Goal: Task Accomplishment & Management: Complete application form

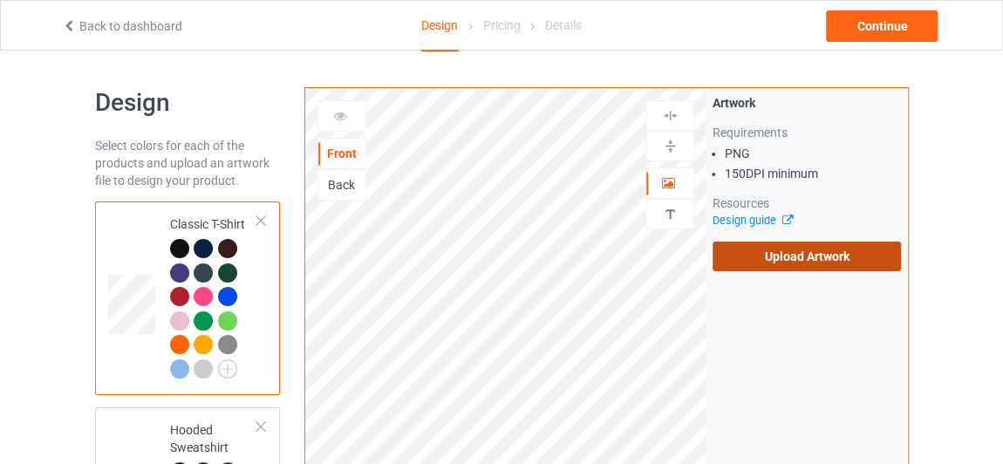
click at [780, 252] on label "Upload Artwork" at bounding box center [807, 257] width 188 height 30
click at [0, 0] on input "Upload Artwork" at bounding box center [0, 0] width 0 height 0
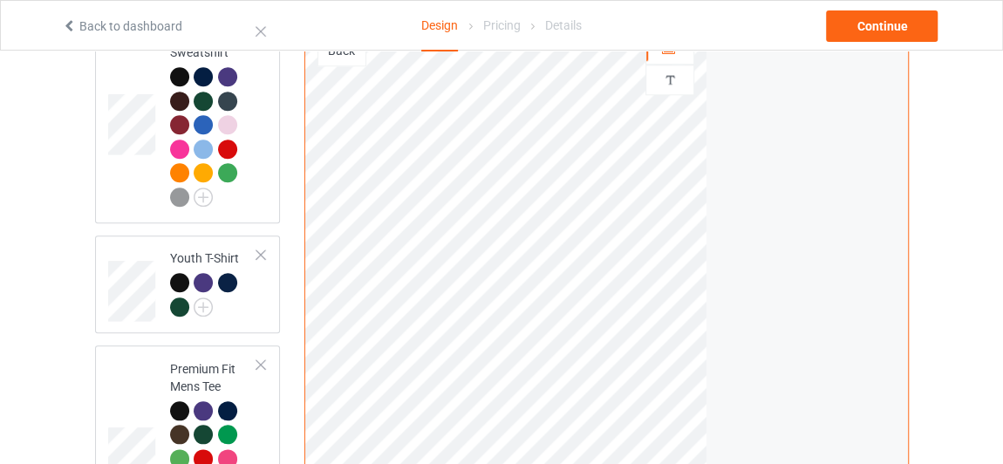
scroll to position [793, 0]
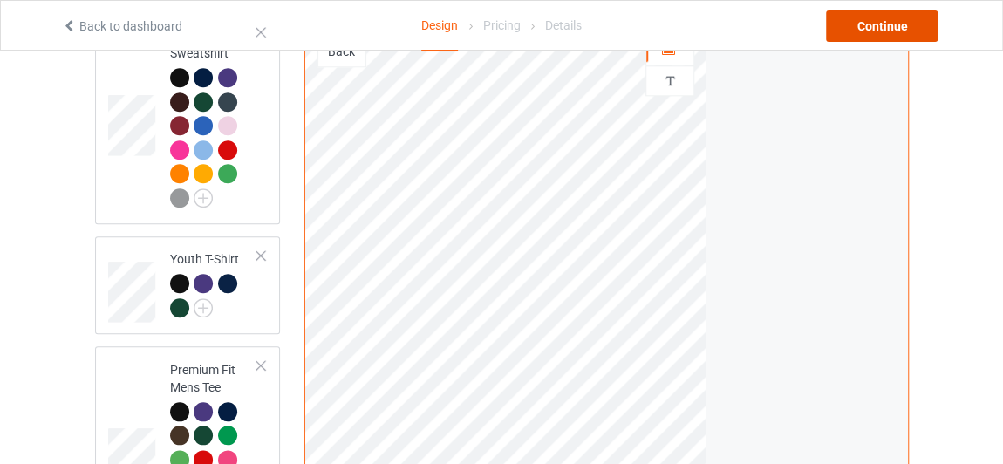
click at [883, 34] on div "Continue" at bounding box center [882, 25] width 112 height 31
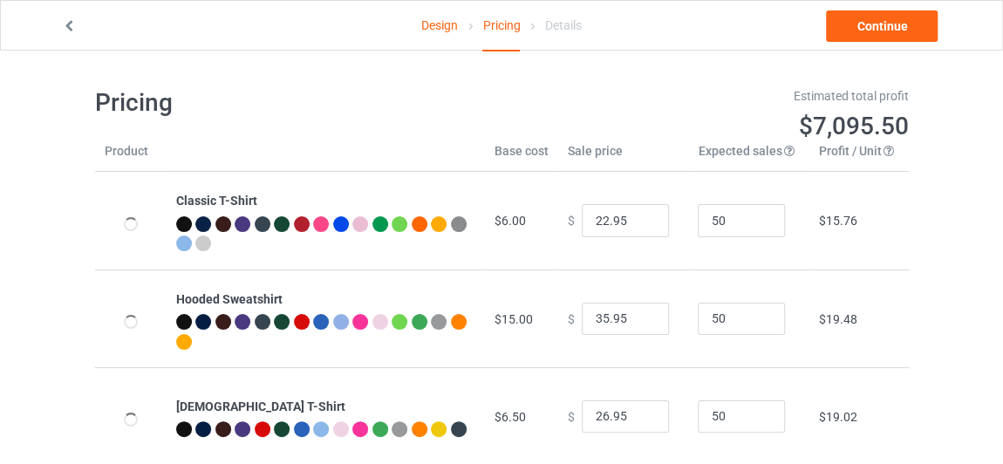
type input "26.95"
type input "46.95"
type input "39.95"
type input "32.95"
type input "30.95"
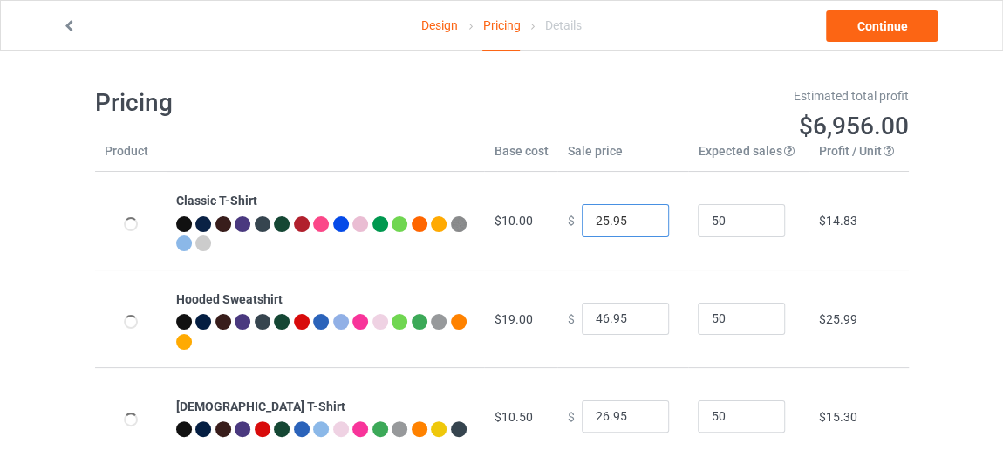
click at [640, 222] on input "25.95" at bounding box center [625, 220] width 87 height 33
click at [640, 222] on input "24.95" at bounding box center [625, 220] width 87 height 33
click at [640, 222] on input "23.95" at bounding box center [625, 220] width 87 height 33
click at [640, 222] on input "22.95" at bounding box center [625, 220] width 87 height 33
click at [640, 222] on input "21.95" at bounding box center [625, 220] width 87 height 33
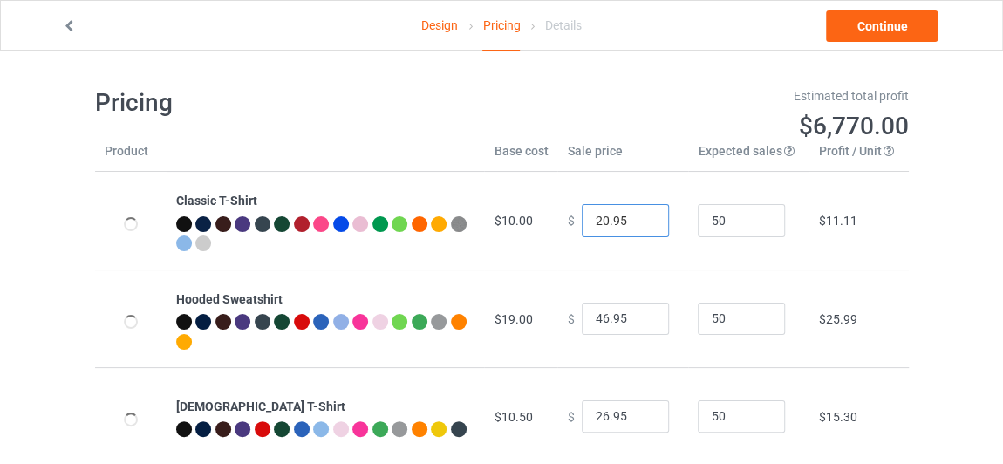
click at [640, 222] on input "20.95" at bounding box center [625, 220] width 87 height 33
type input "19.95"
click at [640, 222] on input "19.95" at bounding box center [625, 220] width 87 height 33
click at [60, 25] on div at bounding box center [200, 25] width 301 height 17
click at [65, 25] on icon at bounding box center [69, 23] width 15 height 12
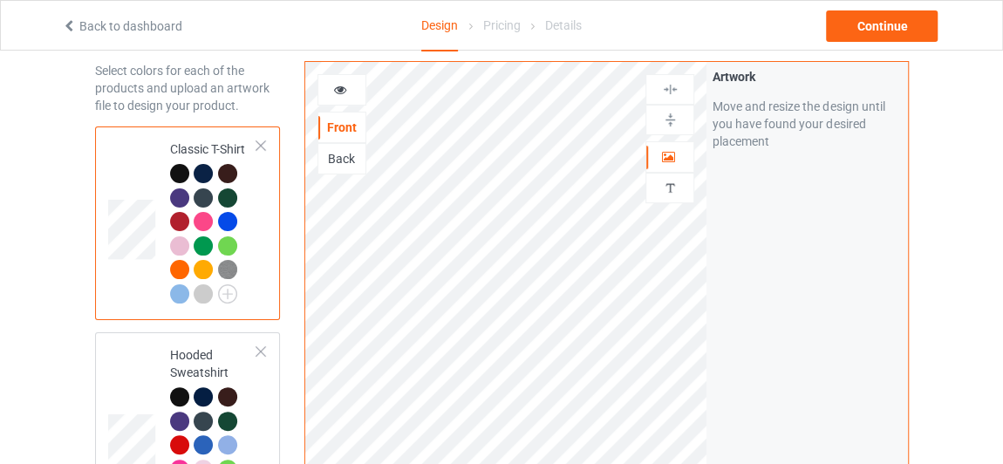
scroll to position [79, 0]
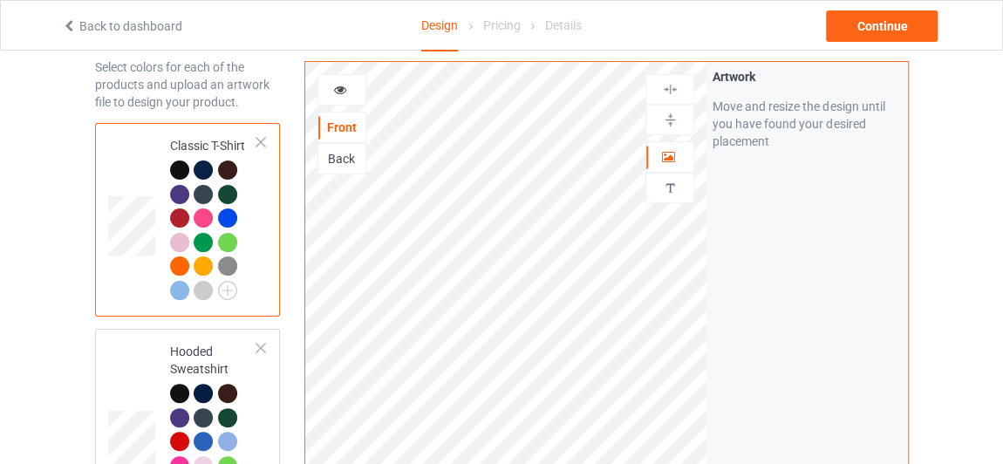
click at [325, 153] on div "Back" at bounding box center [341, 158] width 47 height 17
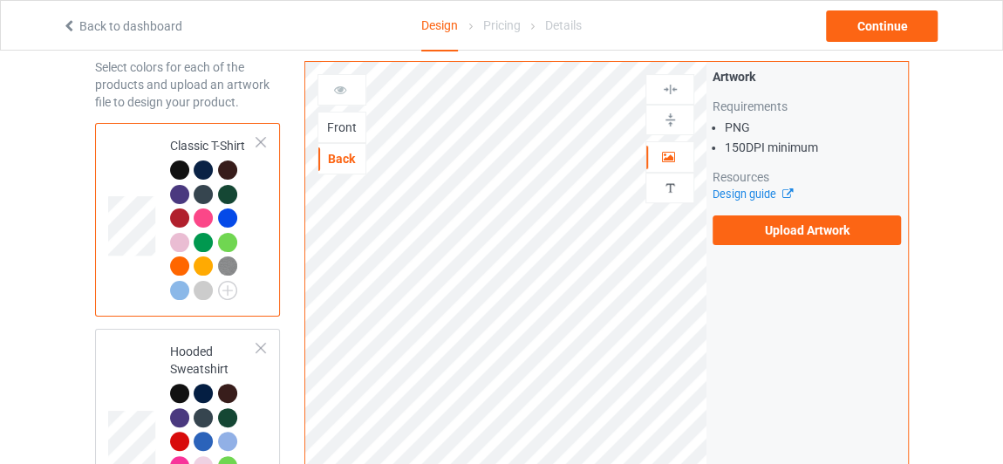
click at [347, 116] on div "Front" at bounding box center [342, 127] width 49 height 31
click at [345, 125] on div "Front" at bounding box center [341, 127] width 47 height 17
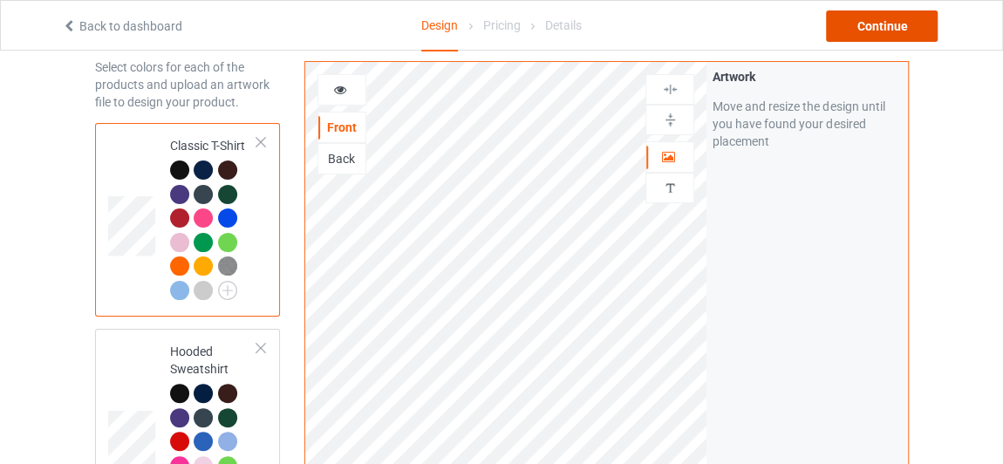
click at [857, 28] on div "Continue" at bounding box center [882, 25] width 112 height 31
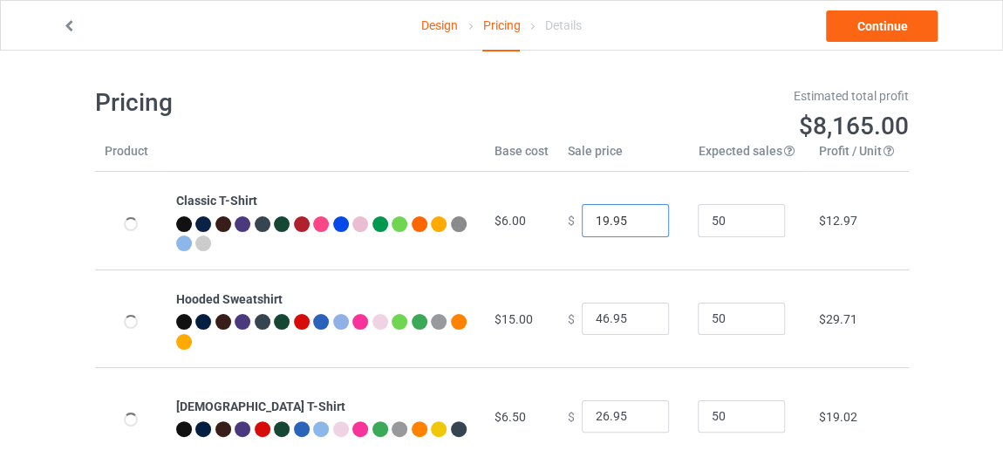
click at [628, 223] on input "19.95" at bounding box center [625, 220] width 87 height 33
type input "18.95"
click at [641, 225] on input "18.95" at bounding box center [625, 220] width 87 height 33
click at [639, 322] on input "45.95" at bounding box center [625, 319] width 87 height 33
click at [639, 322] on input "44.95" at bounding box center [625, 319] width 87 height 33
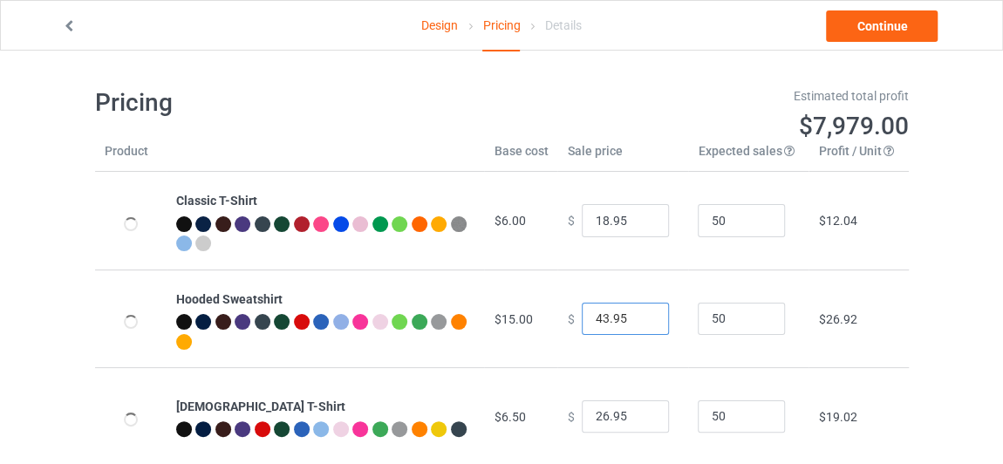
click at [639, 322] on input "43.95" at bounding box center [625, 319] width 87 height 33
click at [639, 322] on input "42.95" at bounding box center [625, 319] width 87 height 33
click at [639, 322] on input "41.95" at bounding box center [625, 319] width 87 height 33
click at [639, 322] on input "40.95" at bounding box center [625, 319] width 87 height 33
click at [639, 322] on input "39.95" at bounding box center [625, 319] width 87 height 33
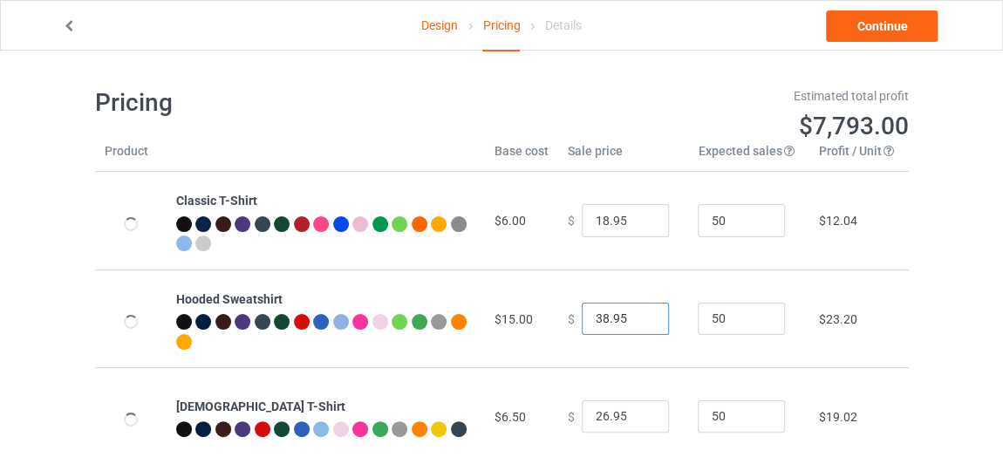
click at [639, 322] on input "38.95" at bounding box center [625, 319] width 87 height 33
click at [639, 322] on input "37.95" at bounding box center [625, 319] width 87 height 33
click at [639, 322] on input "36.95" at bounding box center [625, 319] width 87 height 33
click at [639, 322] on input "35.95" at bounding box center [625, 319] width 87 height 33
click at [639, 322] on input "34.95" at bounding box center [625, 319] width 87 height 33
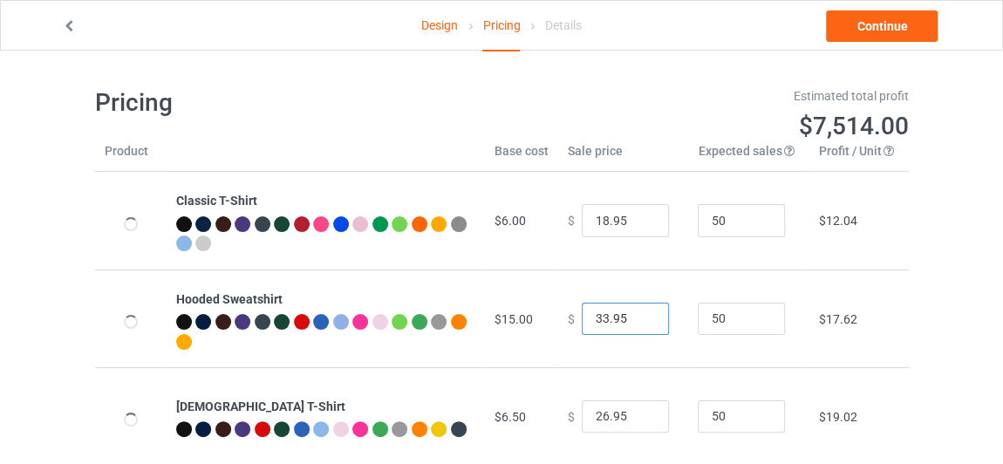
click at [639, 322] on input "33.95" at bounding box center [625, 319] width 87 height 33
click at [639, 322] on input "32.95" at bounding box center [625, 319] width 87 height 33
click at [639, 322] on input "31.95" at bounding box center [625, 319] width 87 height 33
click at [639, 322] on input "30.95" at bounding box center [625, 319] width 87 height 33
type input "29.95"
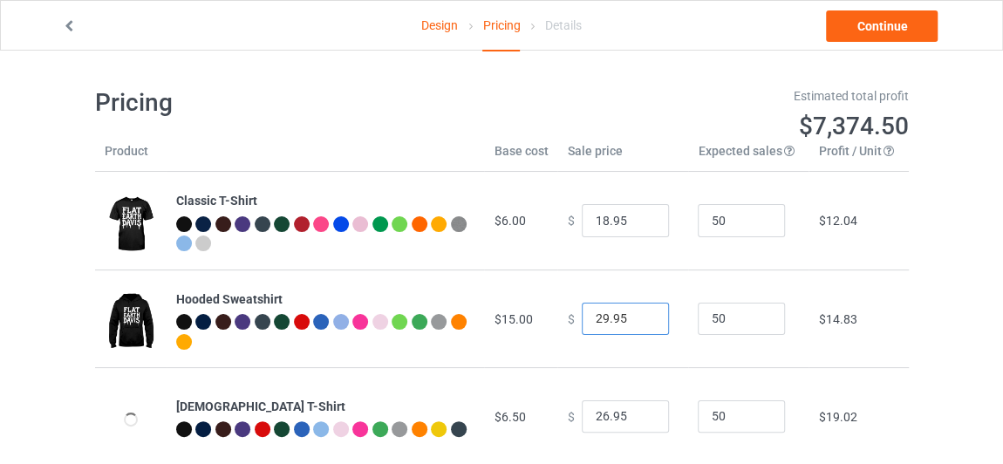
click at [639, 322] on input "29.95" at bounding box center [625, 319] width 87 height 33
click at [639, 421] on input "25.95" at bounding box center [625, 416] width 87 height 33
click at [639, 421] on input "24.95" at bounding box center [625, 416] width 87 height 33
click at [639, 421] on input "23.95" at bounding box center [625, 416] width 87 height 33
click at [639, 421] on input "22.95" at bounding box center [625, 416] width 87 height 33
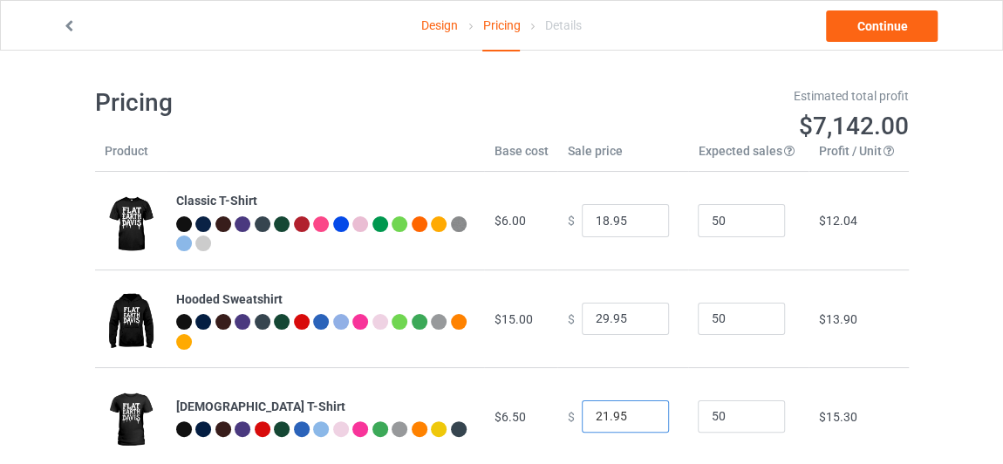
click at [639, 421] on input "21.95" at bounding box center [625, 416] width 87 height 33
click at [639, 421] on input "20.95" at bounding box center [625, 416] width 87 height 33
click at [639, 421] on input "19.95" at bounding box center [625, 416] width 87 height 33
click at [639, 421] on input "18.95" at bounding box center [625, 416] width 87 height 33
type input "17.95"
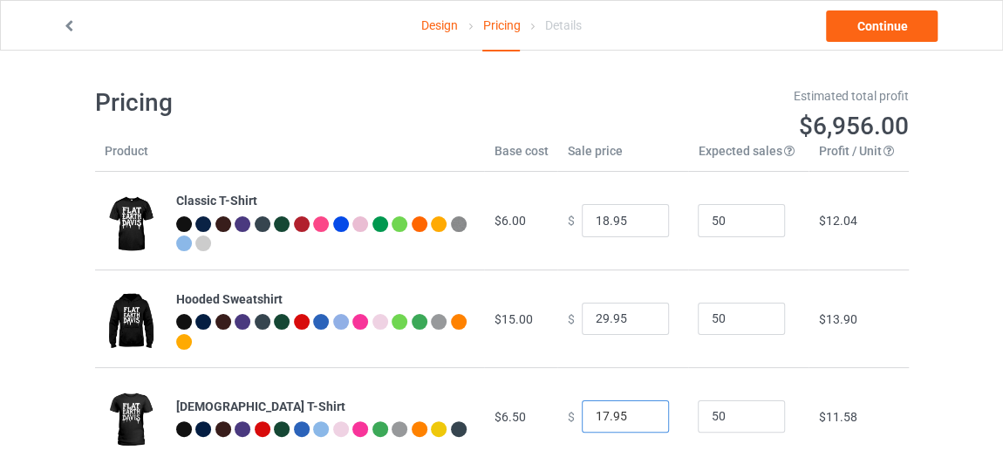
click at [639, 421] on input "17.95" at bounding box center [625, 416] width 87 height 33
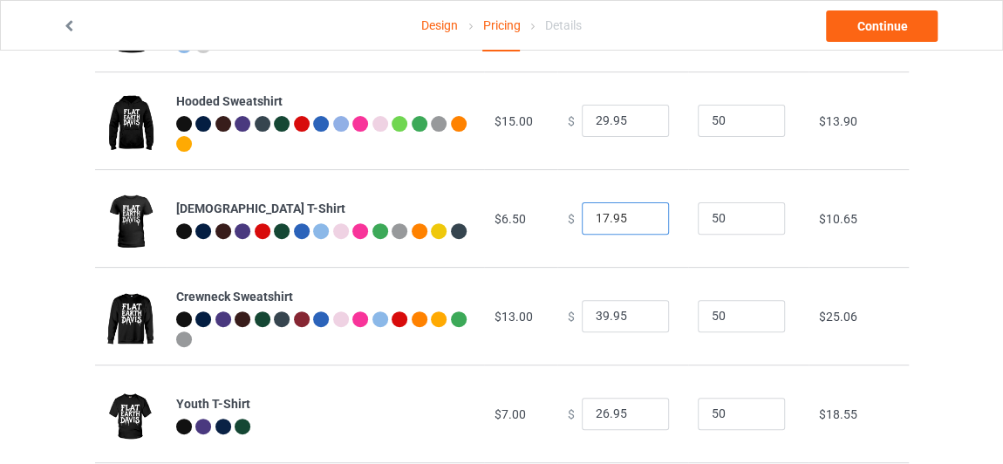
scroll to position [237, 0]
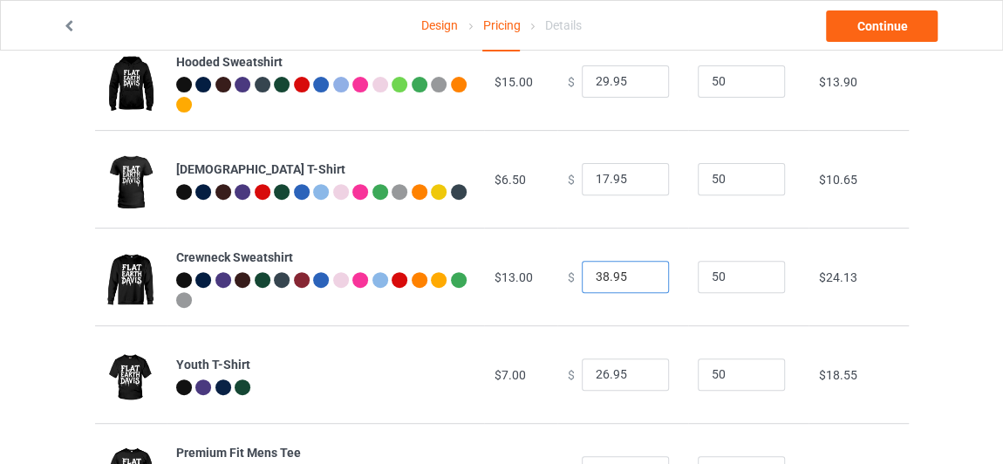
click at [641, 279] on input "38.95" at bounding box center [625, 277] width 87 height 33
click at [641, 279] on input "37.95" at bounding box center [625, 277] width 87 height 33
click at [641, 279] on input "36.95" at bounding box center [625, 277] width 87 height 33
click at [641, 279] on input "35.95" at bounding box center [625, 277] width 87 height 33
click at [641, 279] on input "34.95" at bounding box center [625, 277] width 87 height 33
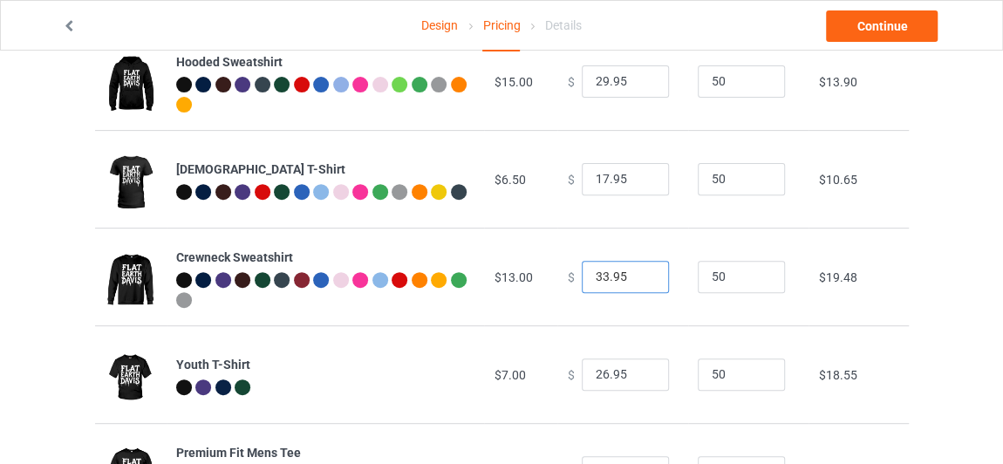
click at [641, 279] on input "33.95" at bounding box center [625, 277] width 87 height 33
click at [641, 279] on input "32.95" at bounding box center [625, 277] width 87 height 33
click at [641, 279] on input "31.95" at bounding box center [625, 277] width 87 height 33
click at [641, 279] on input "30.95" at bounding box center [625, 277] width 87 height 33
type input "29.95"
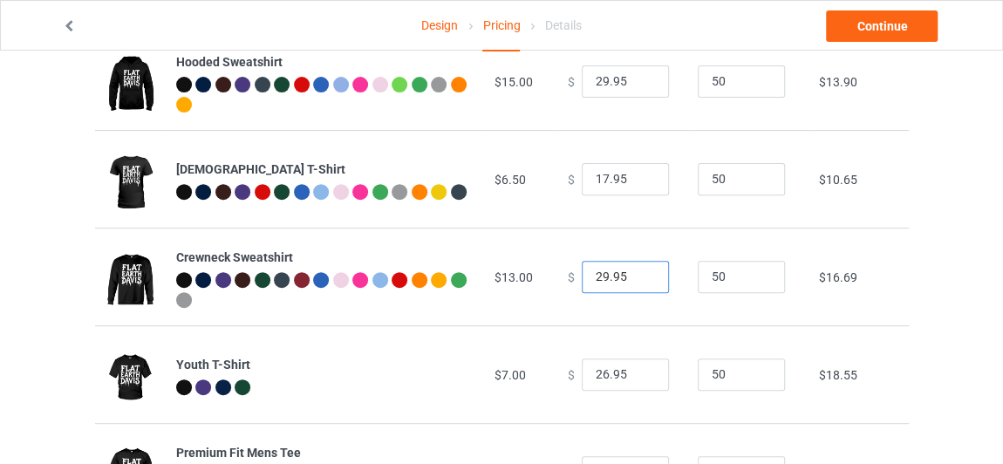
click at [641, 279] on input "29.95" at bounding box center [625, 277] width 87 height 33
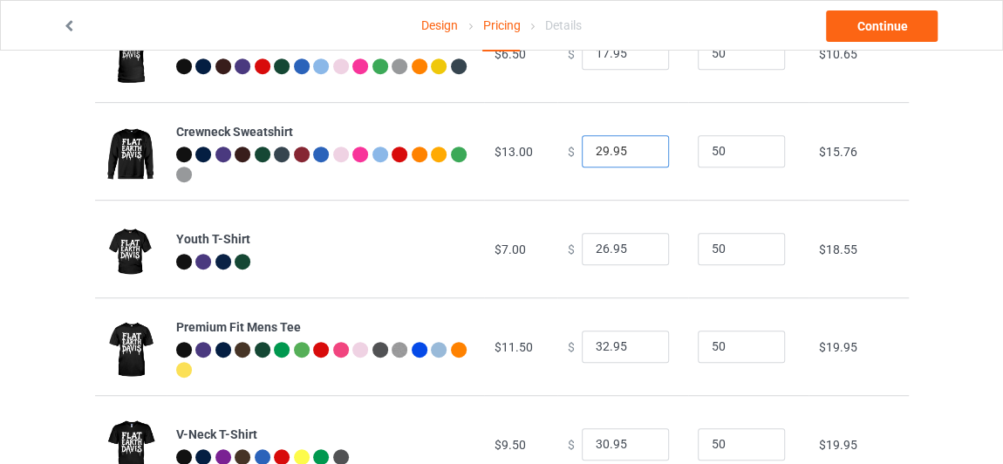
scroll to position [396, 0]
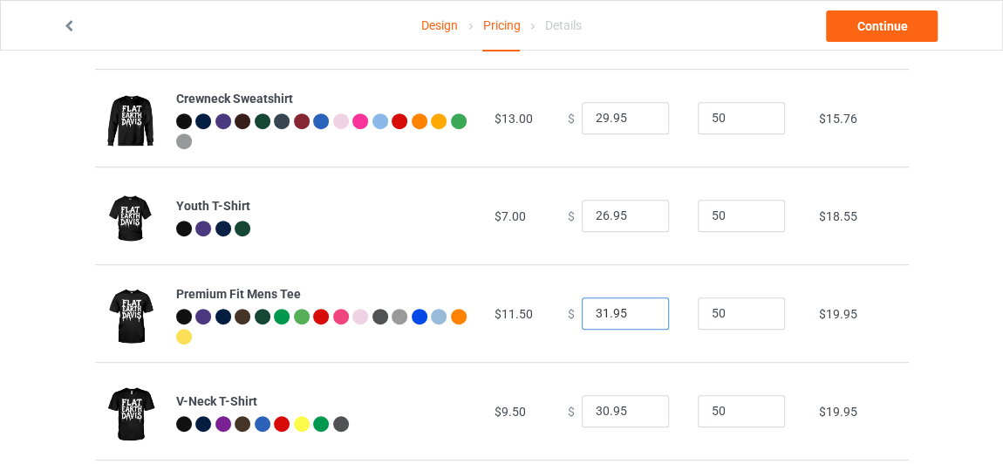
click at [642, 318] on input "31.95" at bounding box center [625, 313] width 87 height 33
click at [642, 318] on input "30.95" at bounding box center [625, 313] width 87 height 33
click at [642, 318] on input "29.95" at bounding box center [625, 313] width 87 height 33
click at [642, 318] on input "28.95" at bounding box center [625, 313] width 87 height 33
click at [642, 318] on input "27.95" at bounding box center [625, 313] width 87 height 33
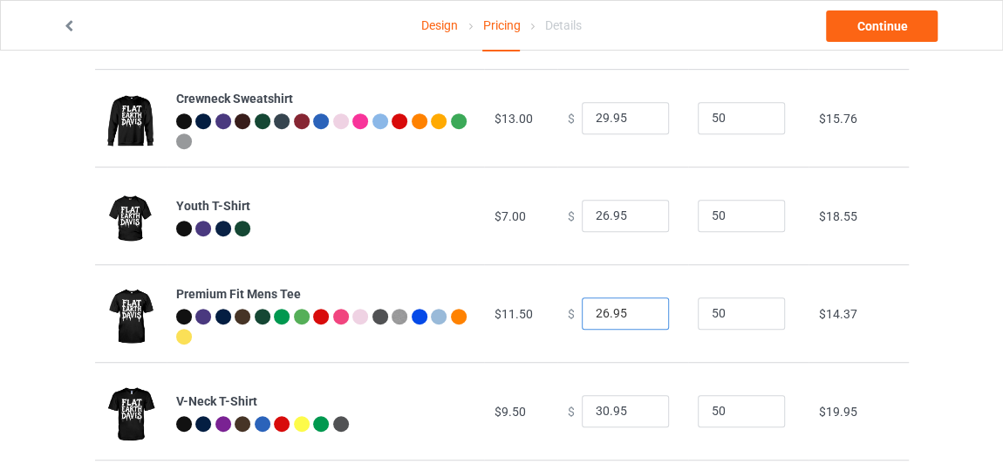
click at [642, 318] on input "26.95" at bounding box center [625, 313] width 87 height 33
click at [642, 318] on input "25.95" at bounding box center [625, 313] width 87 height 33
click at [642, 318] on input "24.95" at bounding box center [625, 313] width 87 height 33
click at [642, 318] on input "23.95" at bounding box center [625, 313] width 87 height 33
click at [641, 318] on input "22.95" at bounding box center [625, 313] width 87 height 33
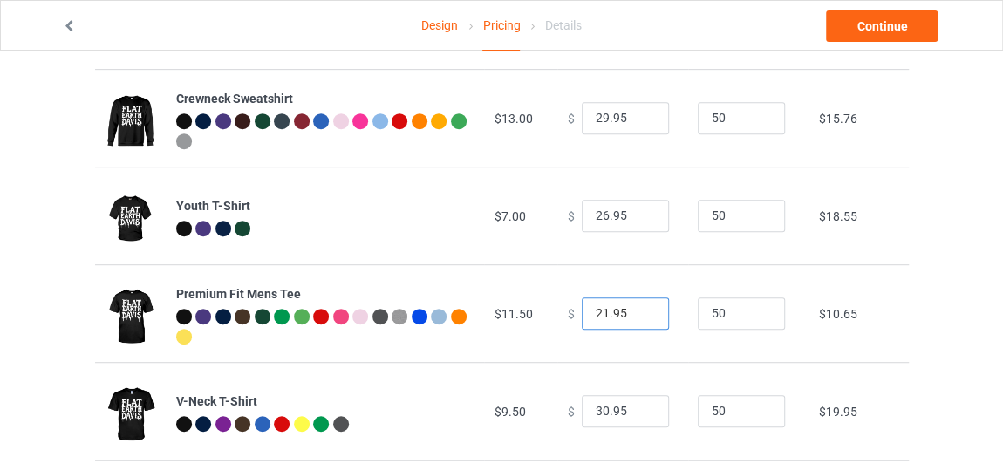
click at [641, 318] on input "21.95" at bounding box center [625, 313] width 87 height 33
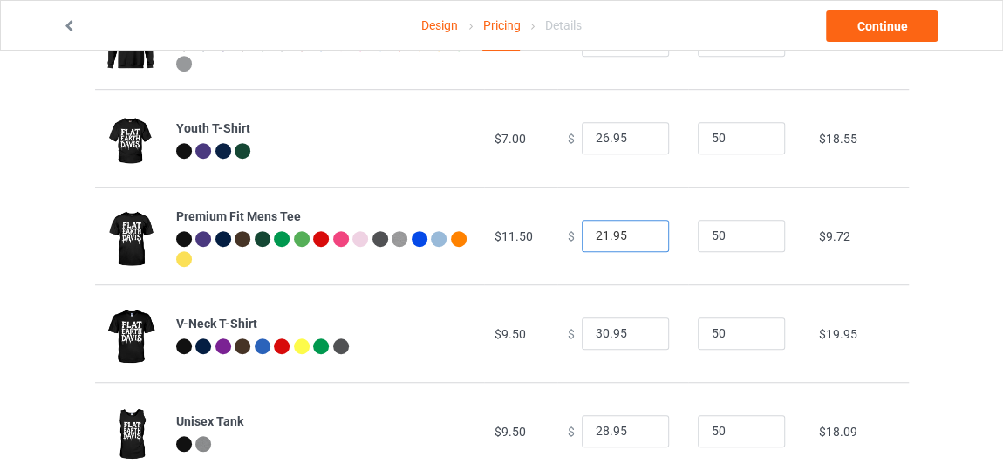
scroll to position [475, 0]
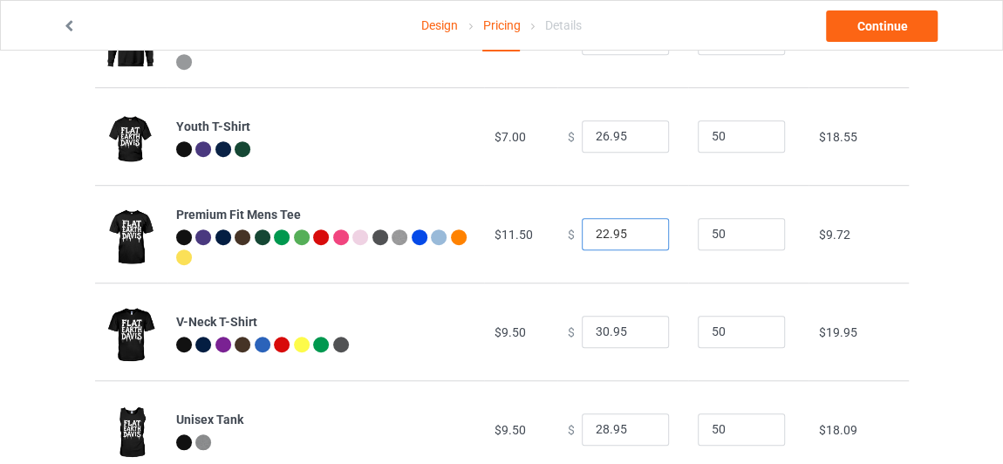
click at [634, 228] on input "22.95" at bounding box center [625, 234] width 87 height 33
click at [634, 228] on input "23.95" at bounding box center [625, 234] width 87 height 33
click at [634, 228] on input "24.95" at bounding box center [625, 234] width 87 height 33
click at [634, 228] on input "25.95" at bounding box center [625, 234] width 87 height 33
type input "26.95"
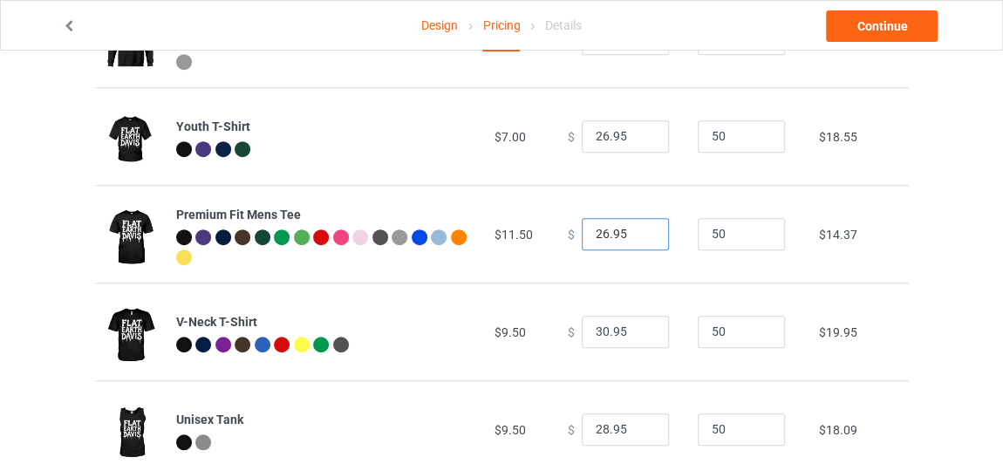
click at [634, 228] on input "26.95" at bounding box center [625, 234] width 87 height 33
click at [637, 338] on input "29.95" at bounding box center [625, 332] width 87 height 33
click at [646, 334] on input "28.95" at bounding box center [625, 332] width 87 height 33
click at [646, 334] on input "27.95" at bounding box center [625, 332] width 87 height 33
click at [646, 334] on input "26.95" at bounding box center [625, 332] width 87 height 33
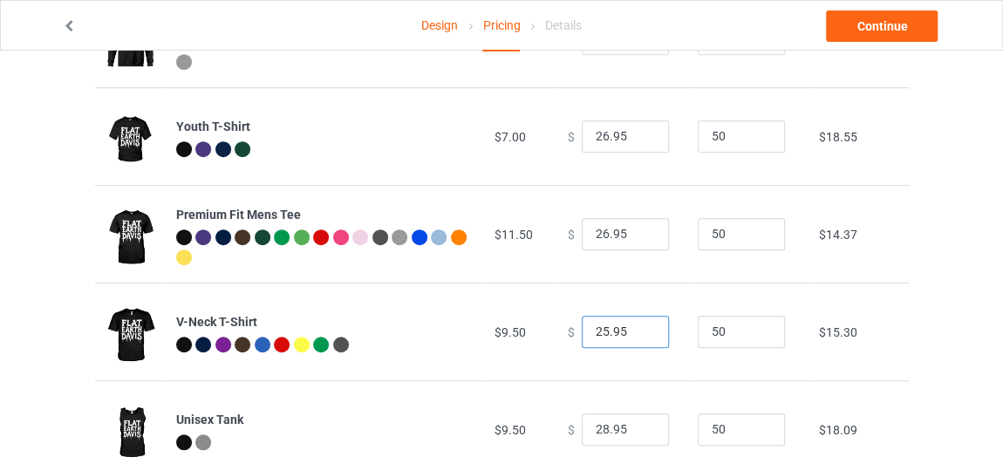
click at [646, 334] on input "25.95" at bounding box center [625, 332] width 87 height 33
click at [646, 334] on input "24.95" at bounding box center [625, 332] width 87 height 33
type input "23.95"
click at [646, 334] on input "23.95" at bounding box center [625, 332] width 87 height 33
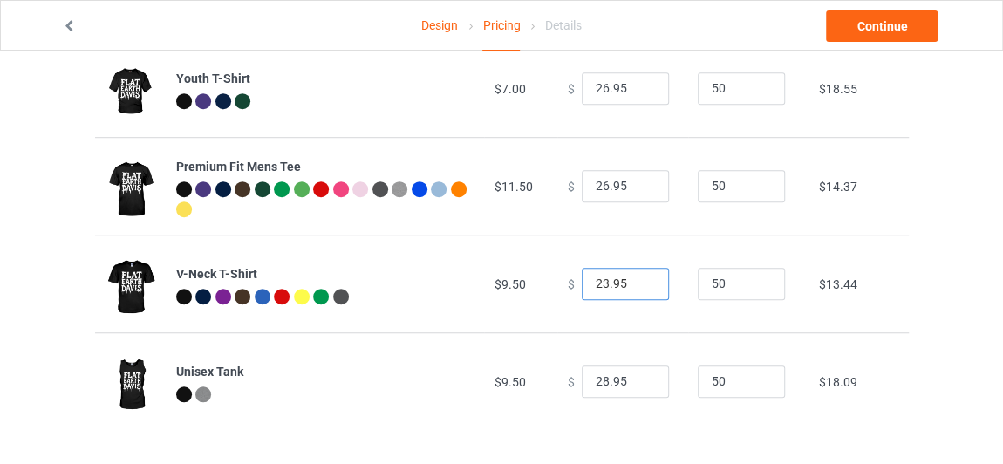
scroll to position [526, 0]
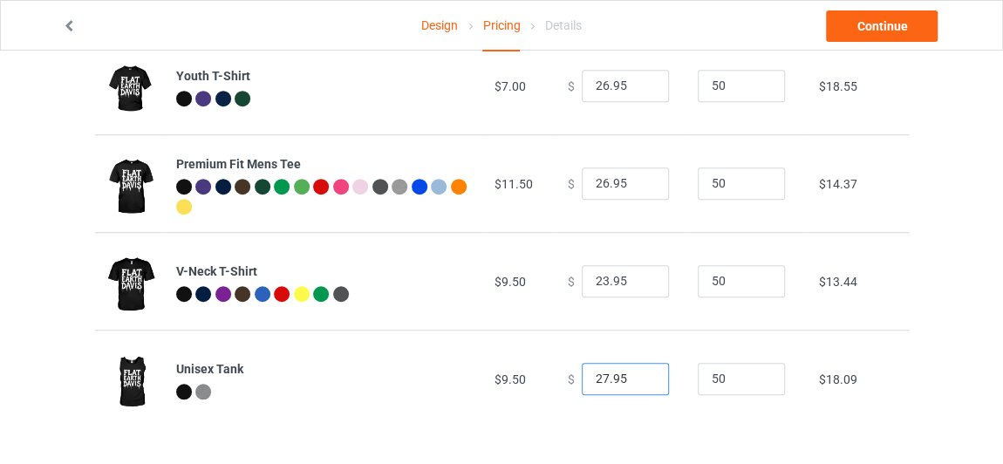
click at [637, 382] on input "27.95" at bounding box center [625, 379] width 87 height 33
click at [637, 382] on input "26.95" at bounding box center [625, 379] width 87 height 33
click at [637, 382] on input "25.95" at bounding box center [625, 379] width 87 height 33
click at [637, 382] on input "24.95" at bounding box center [625, 379] width 87 height 33
click at [637, 382] on input "23.95" at bounding box center [625, 379] width 87 height 33
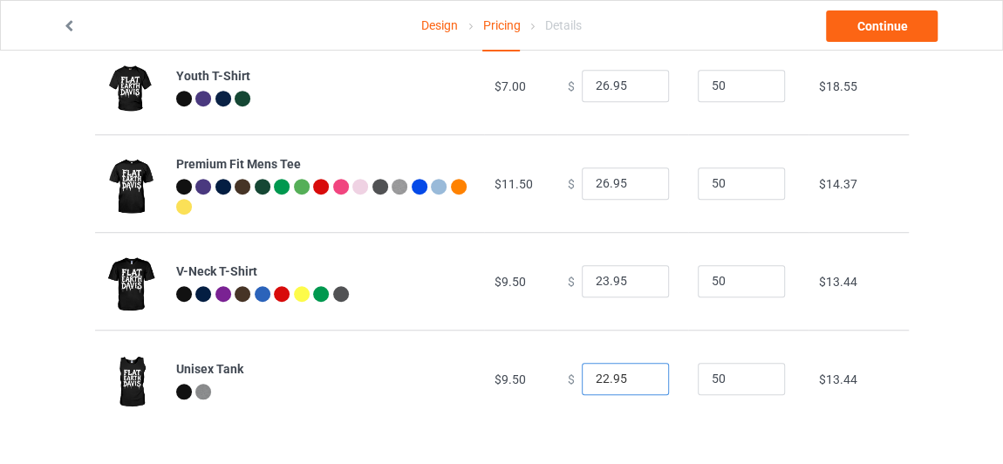
type input "22.95"
click at [637, 382] on input "22.95" at bounding box center [625, 379] width 87 height 33
click at [898, 30] on link "Continue" at bounding box center [882, 25] width 112 height 31
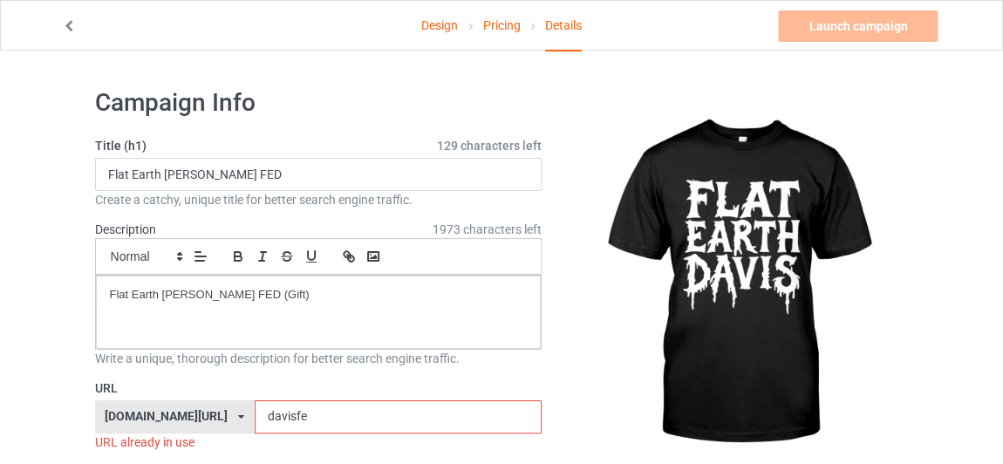
click at [268, 411] on input "davisfe" at bounding box center [398, 416] width 287 height 33
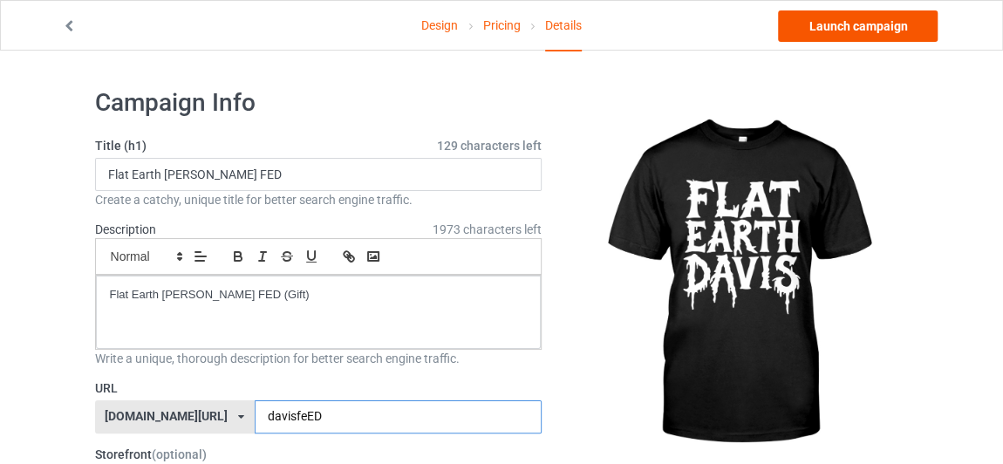
type input "davisfeED"
click at [858, 35] on link "Launch campaign" at bounding box center [858, 25] width 160 height 31
